Goal: Information Seeking & Learning: Learn about a topic

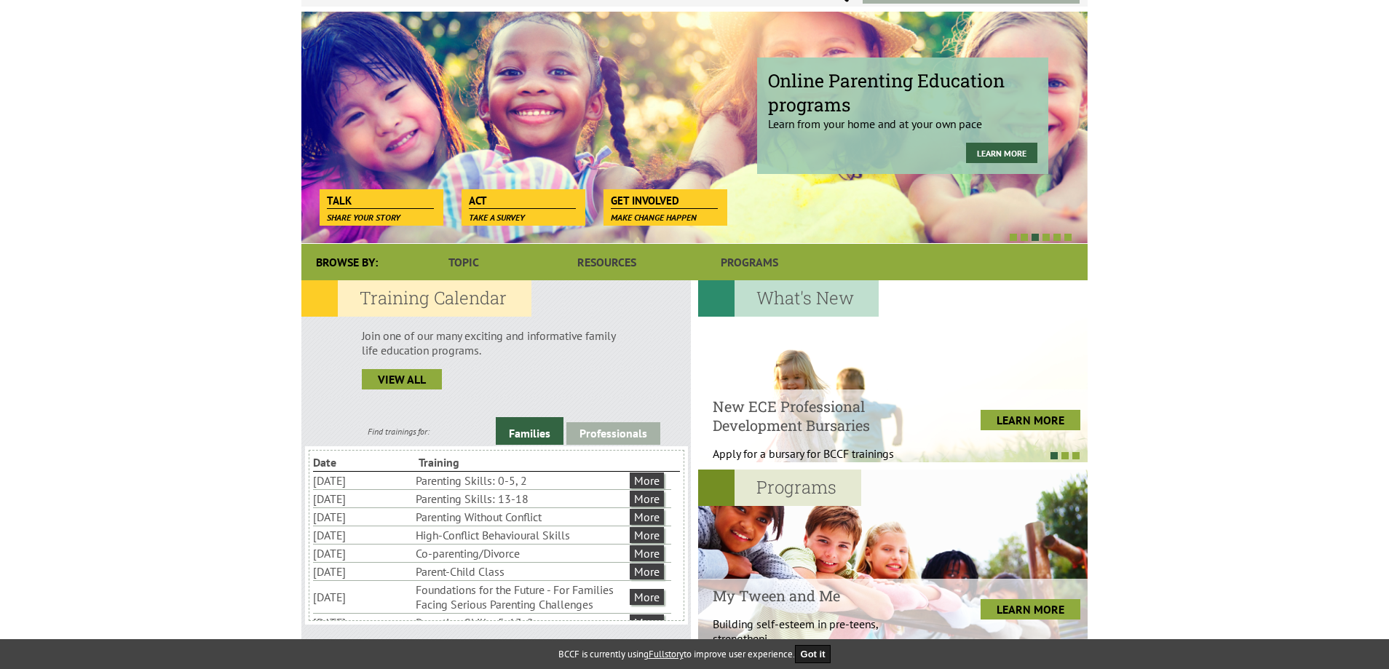
scroll to position [291, 0]
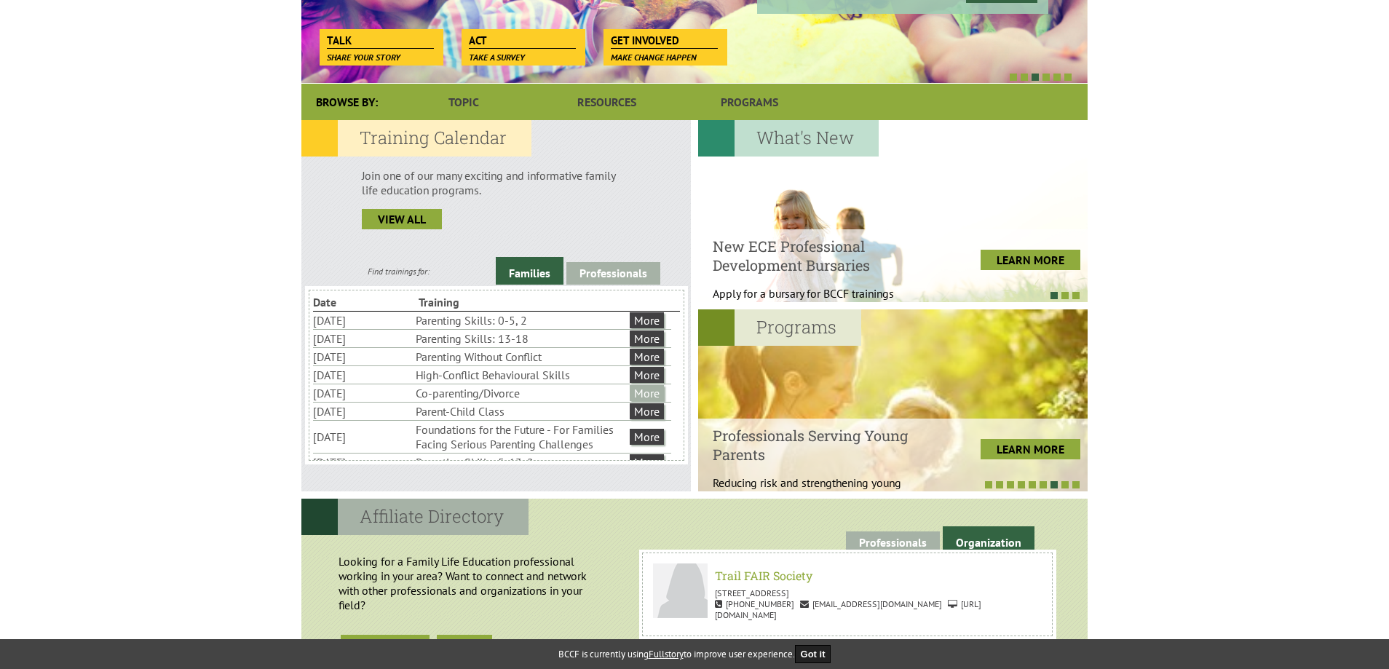
click at [644, 389] on link "More" at bounding box center [647, 393] width 34 height 16
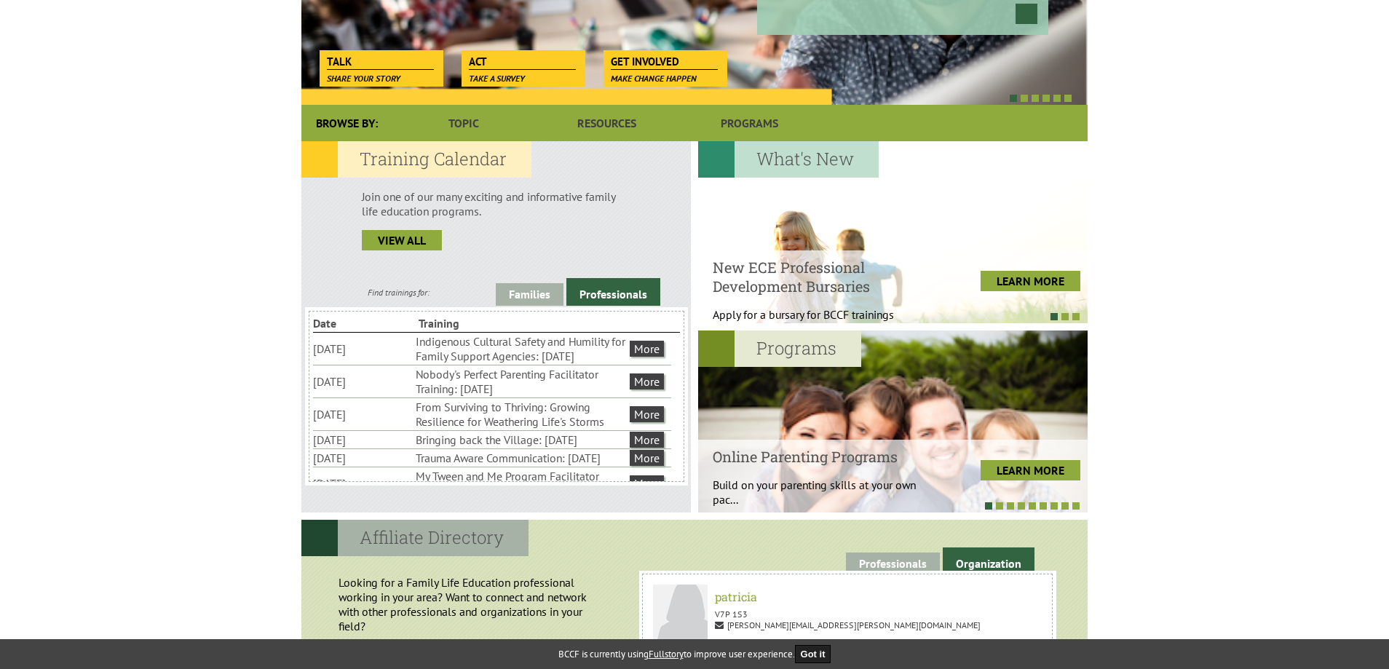
scroll to position [291, 0]
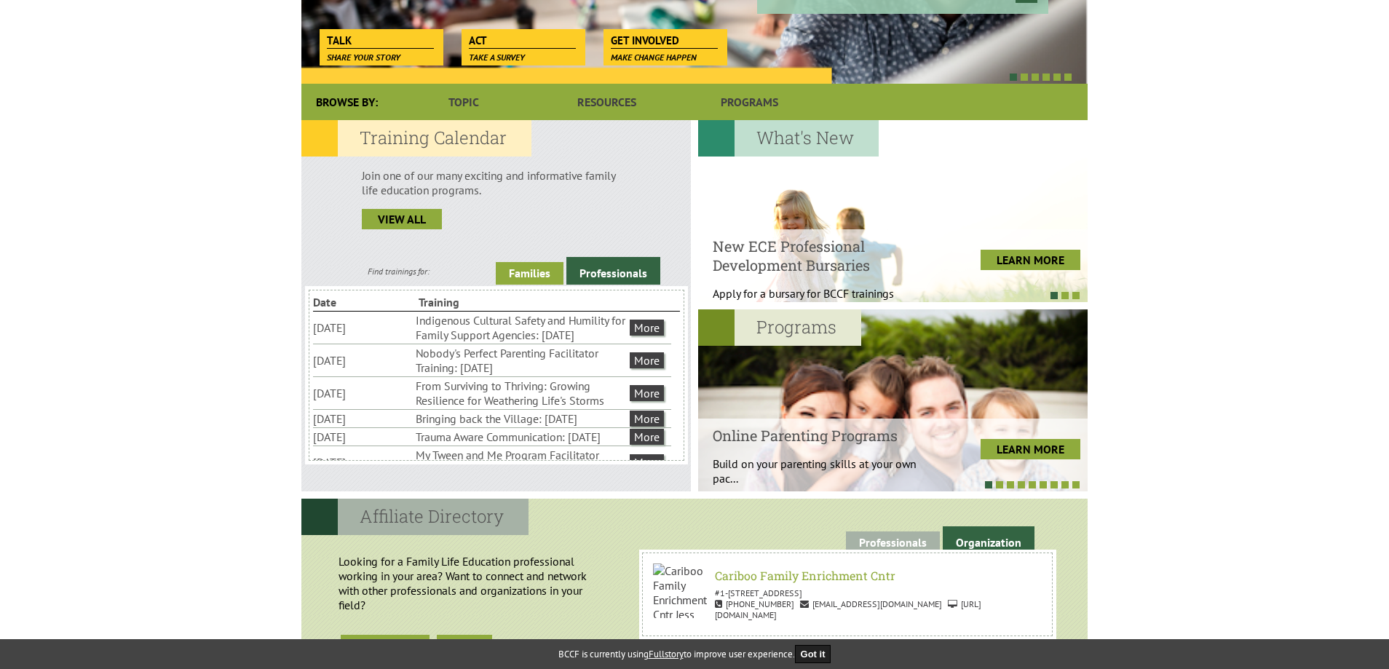
click at [534, 266] on link "Families" at bounding box center [530, 273] width 68 height 23
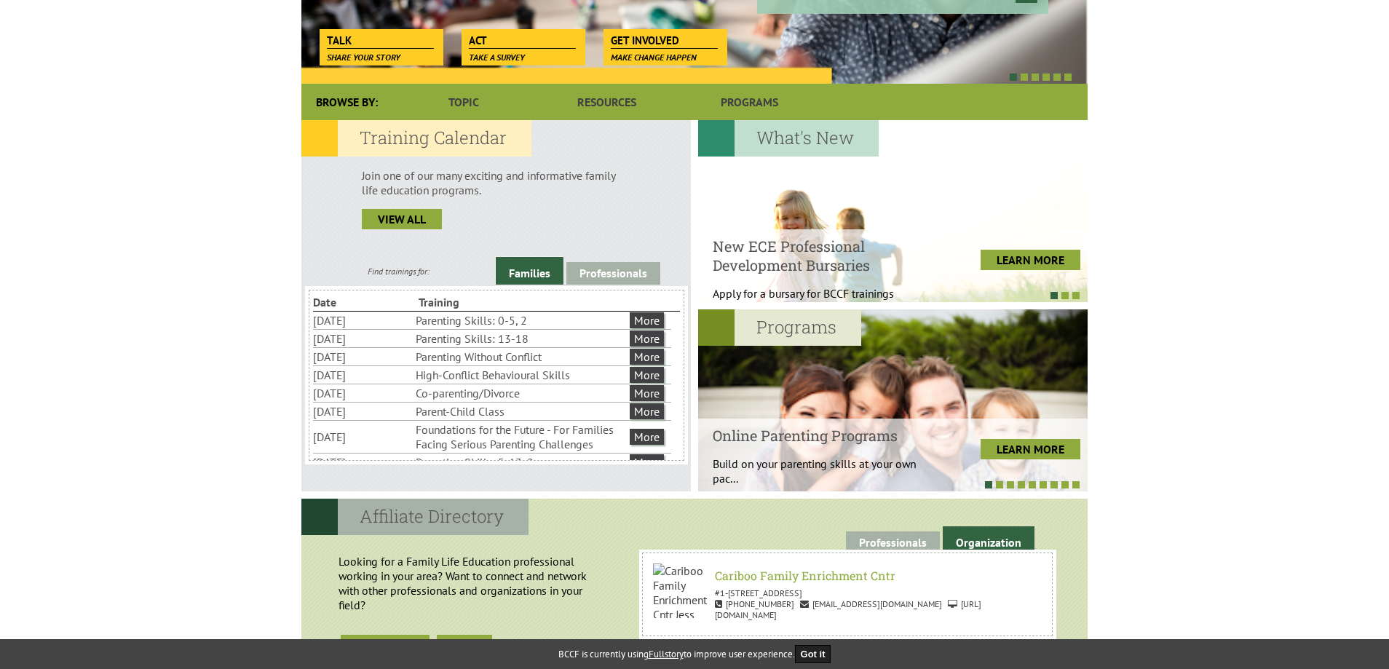
click at [486, 314] on li "Parenting Skills: 0-5, 2" at bounding box center [521, 320] width 211 height 17
click at [660, 319] on link "More" at bounding box center [647, 320] width 34 height 16
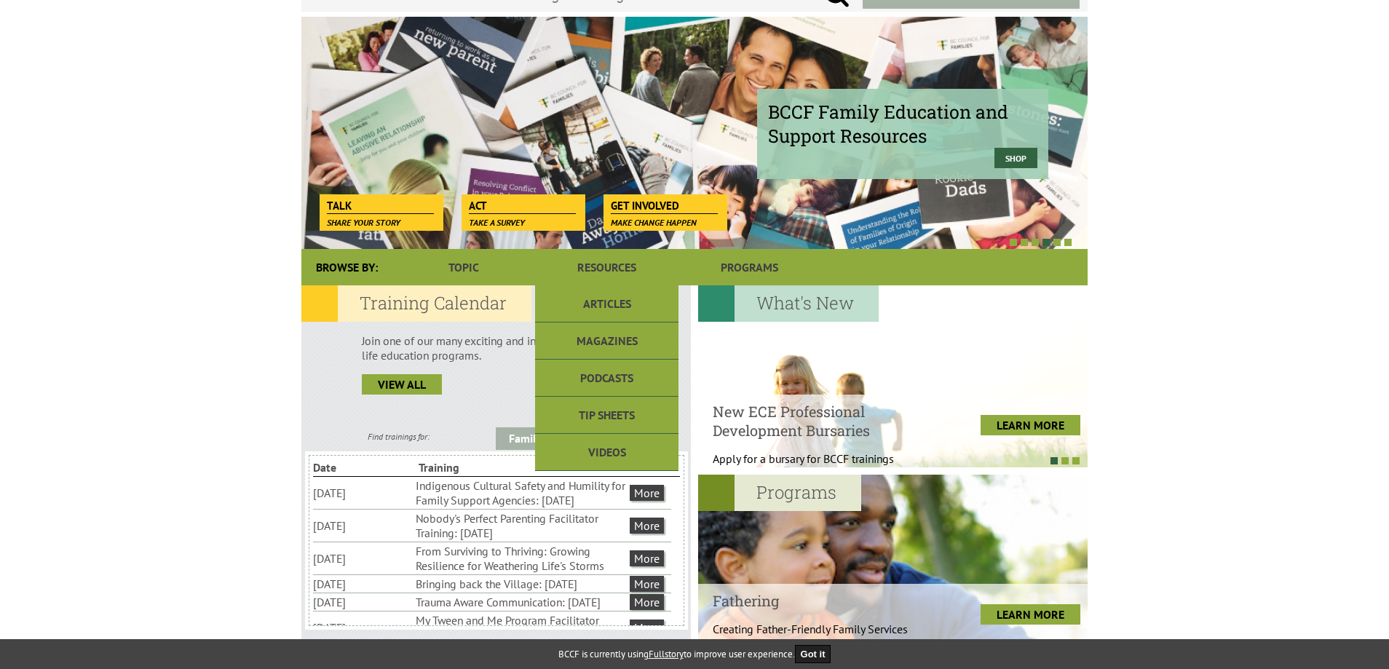
scroll to position [146, 0]
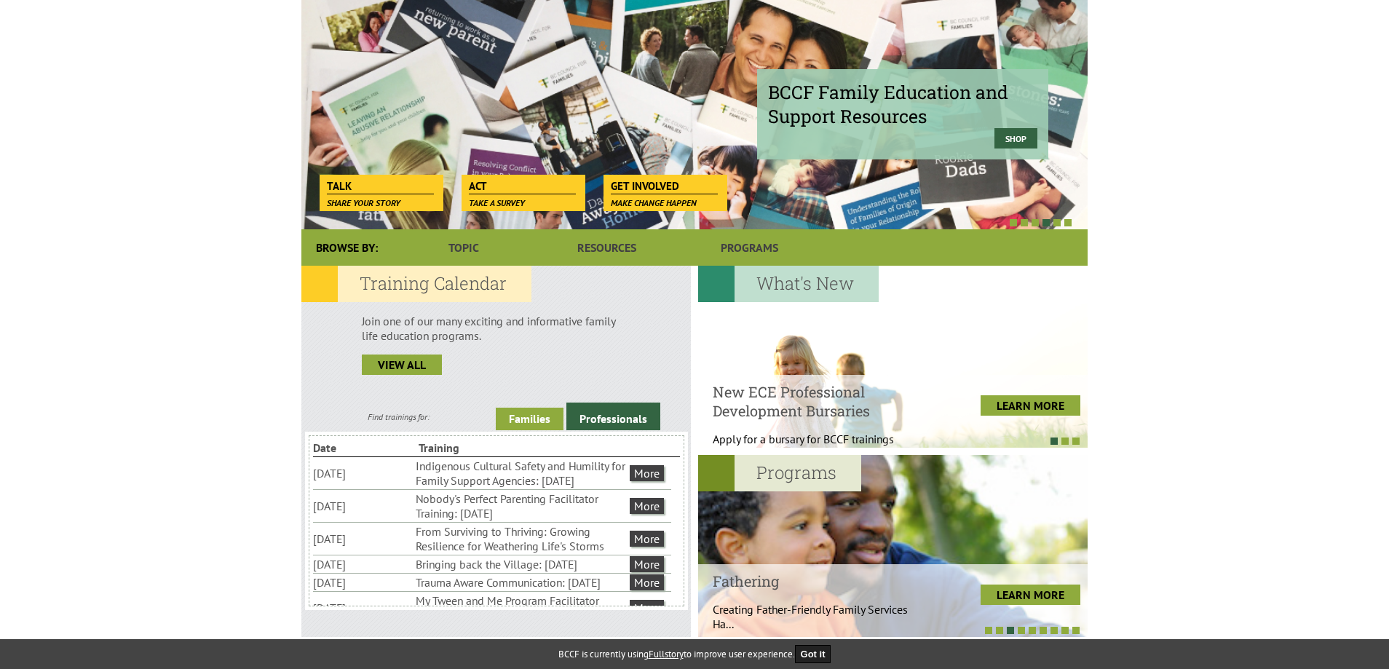
click at [534, 422] on link "Families" at bounding box center [530, 419] width 68 height 23
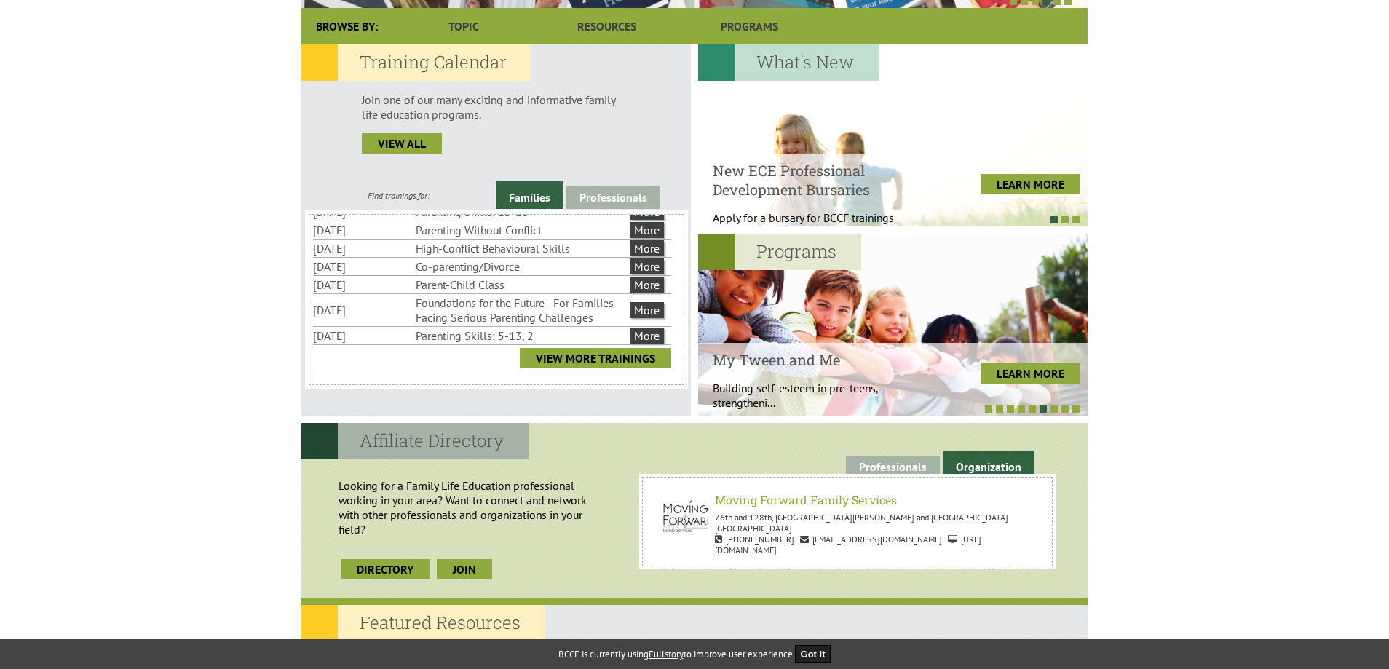
scroll to position [218, 0]
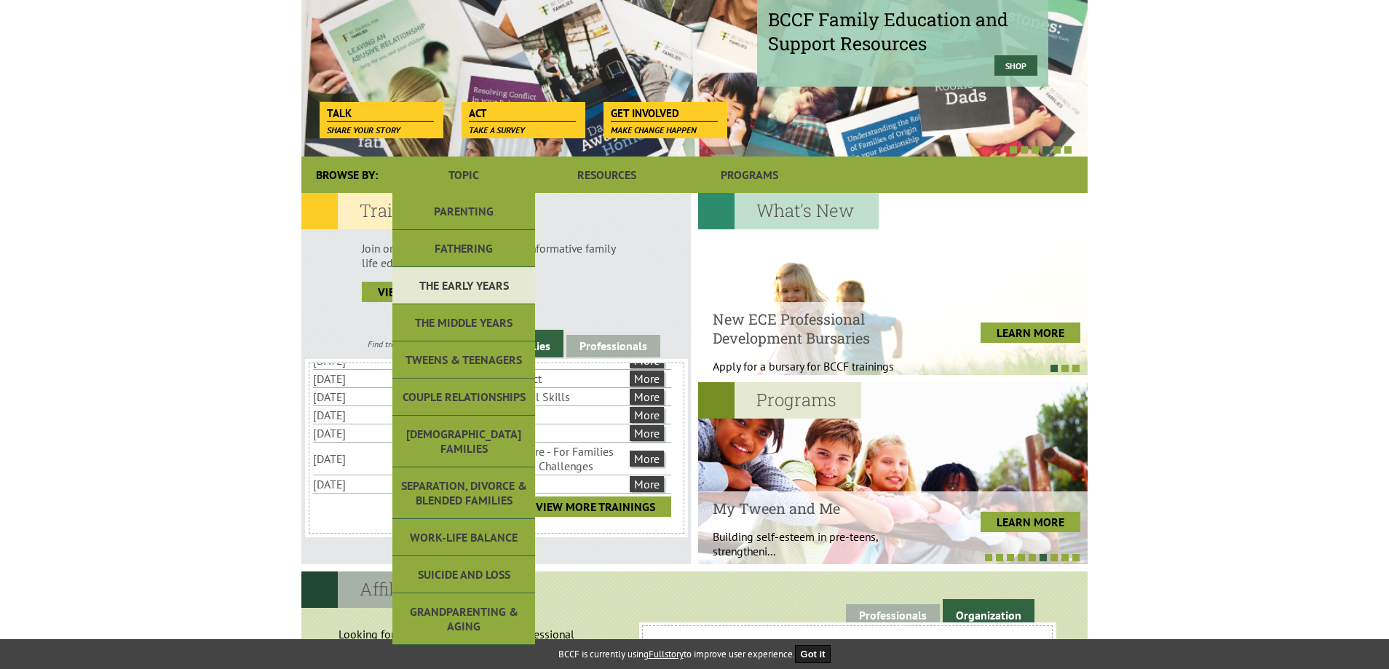
click at [490, 271] on link "The Early Years" at bounding box center [463, 285] width 143 height 37
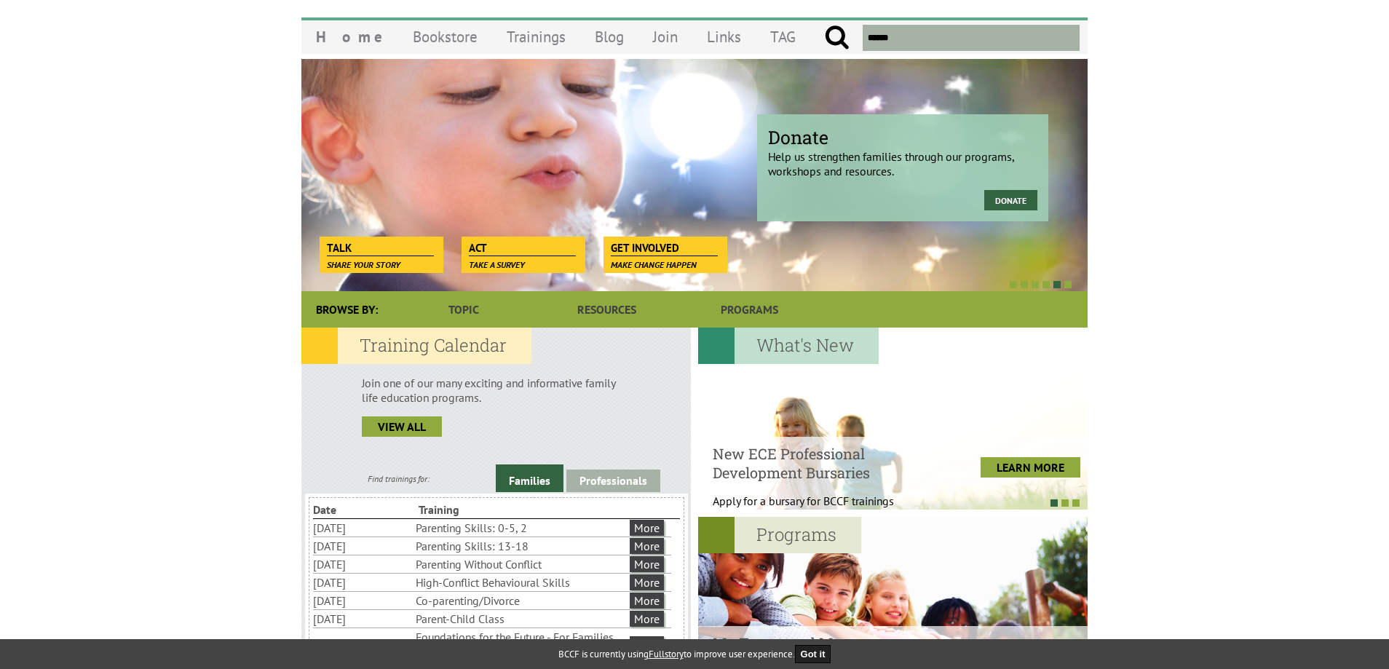
scroll to position [73, 0]
